Goal: Check status: Check status

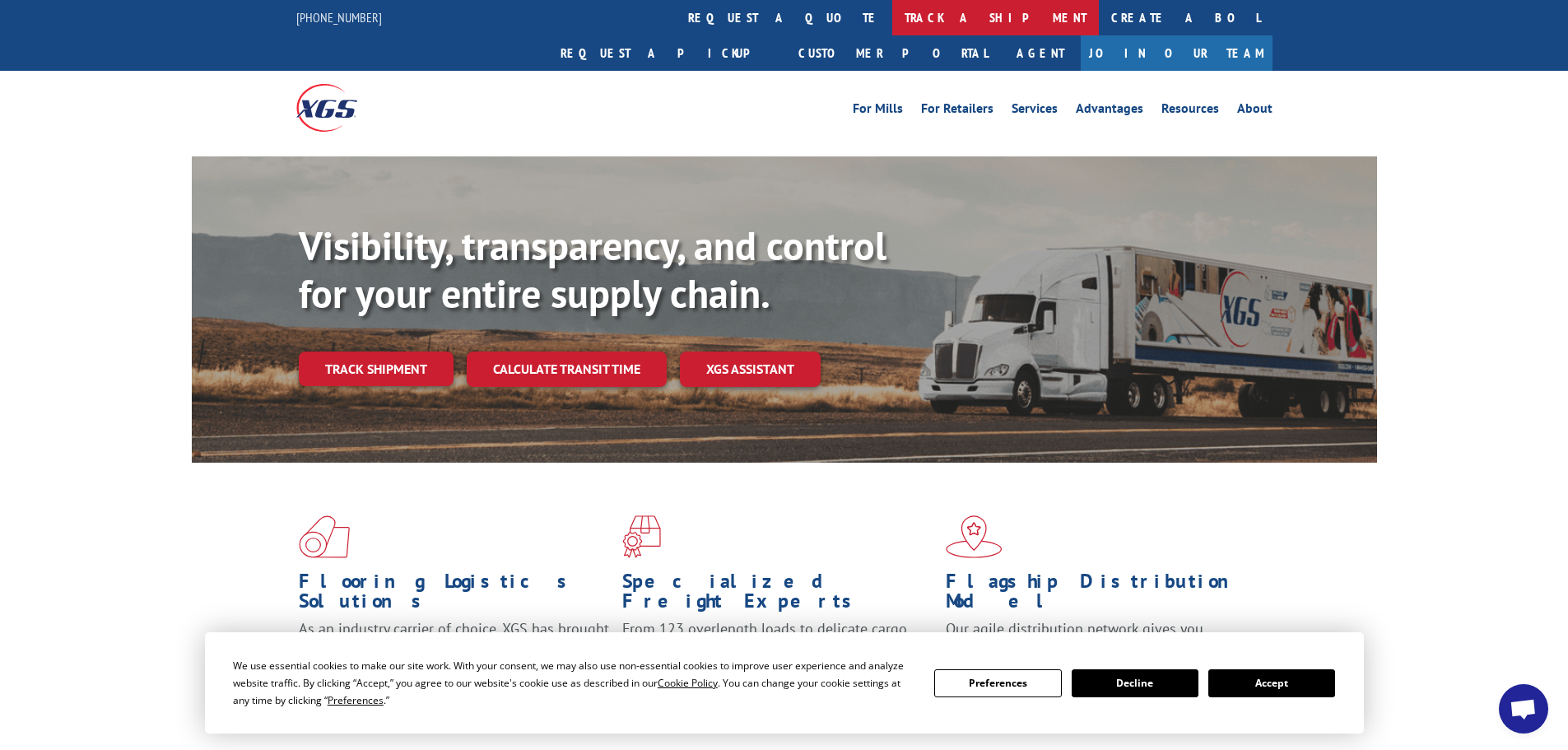
click at [892, 17] on link "track a shipment" at bounding box center [996, 18] width 207 height 35
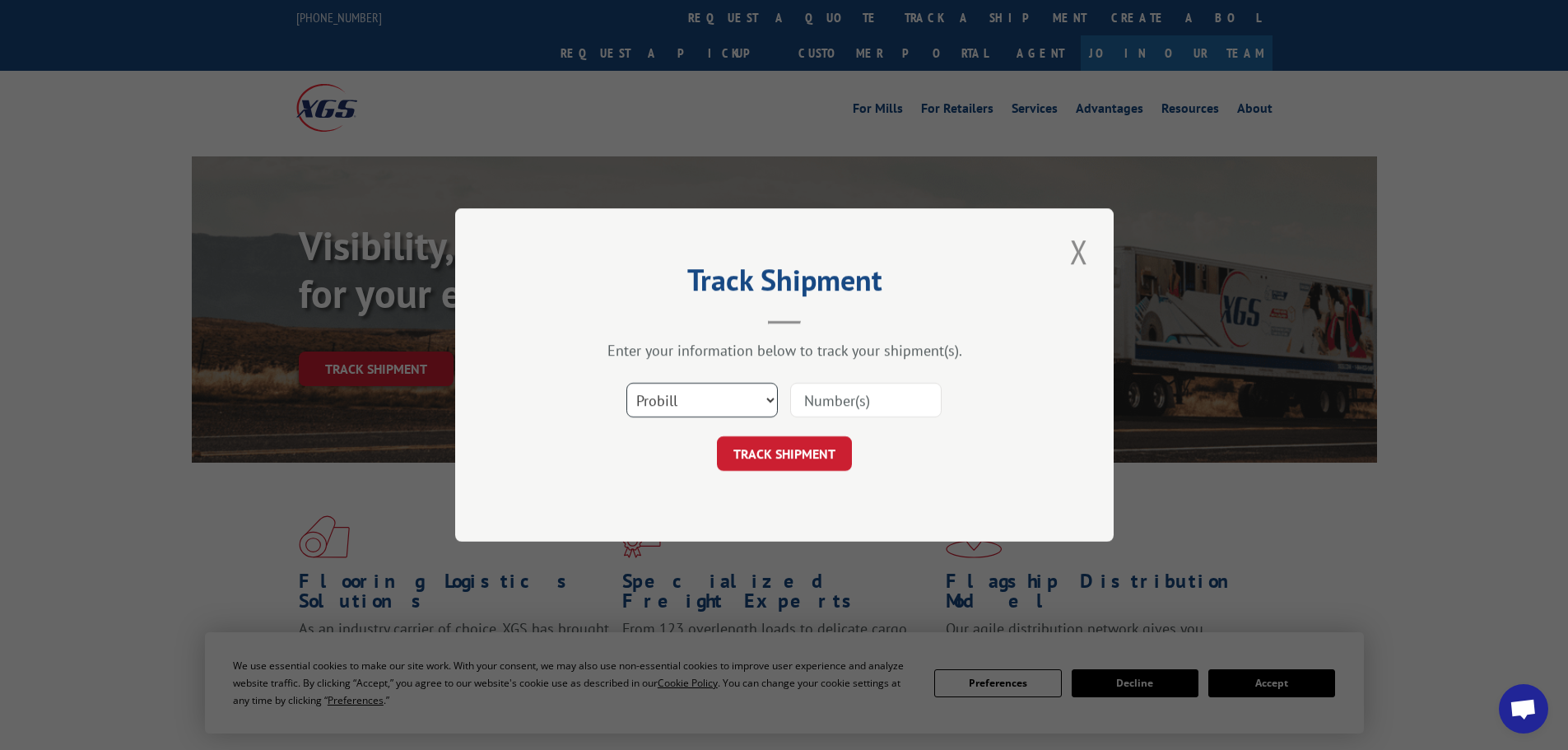
click at [764, 406] on select "Select category... Probill BOL PO" at bounding box center [702, 399] width 151 height 34
select select "bol"
click at [626, 383] on select "Select category... Probill BOL PO" at bounding box center [702, 399] width 151 height 34
paste input "23114388"
type input "23114388"
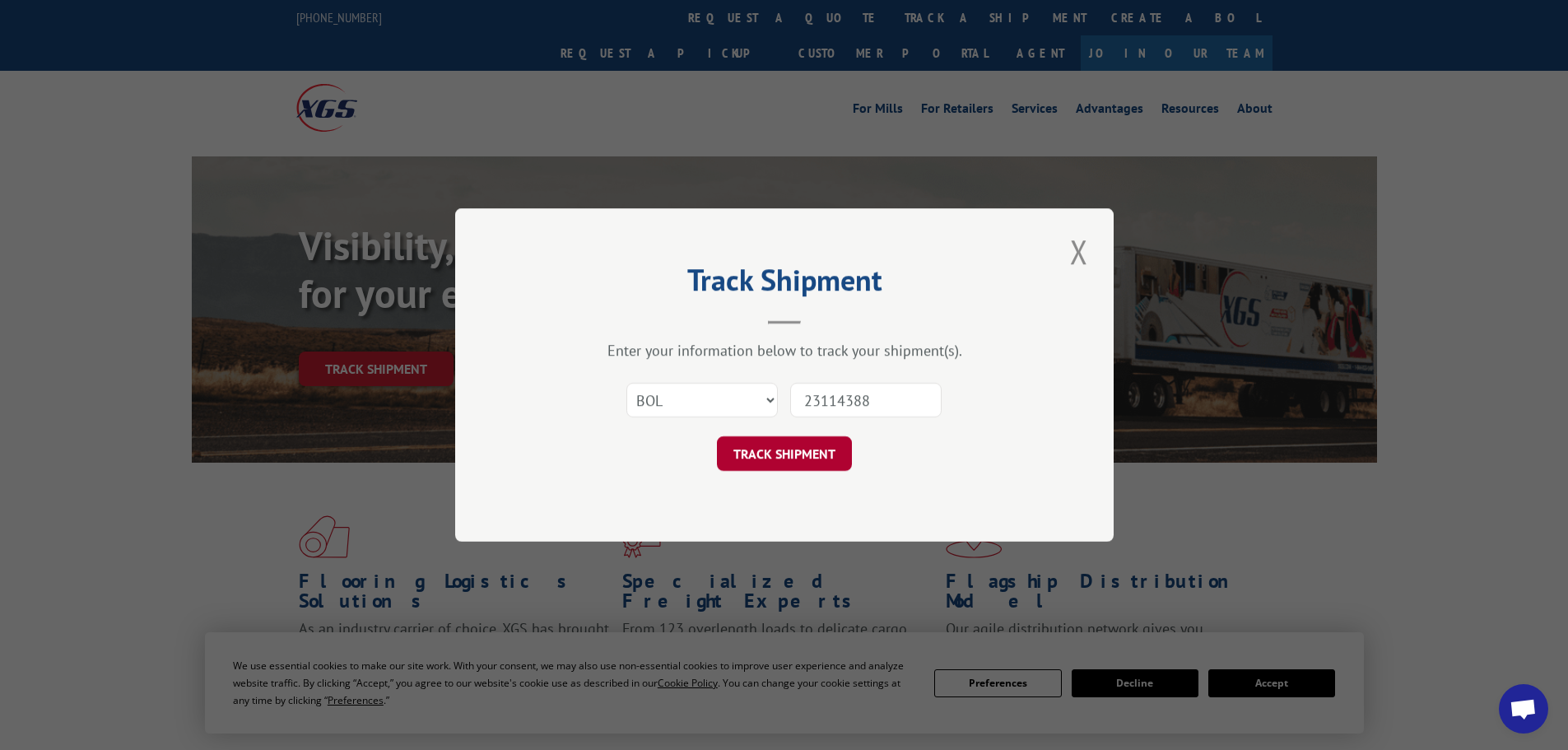
click at [811, 446] on button "TRACK SHIPMENT" at bounding box center [784, 453] width 135 height 34
